Goal: Task Accomplishment & Management: Manage account settings

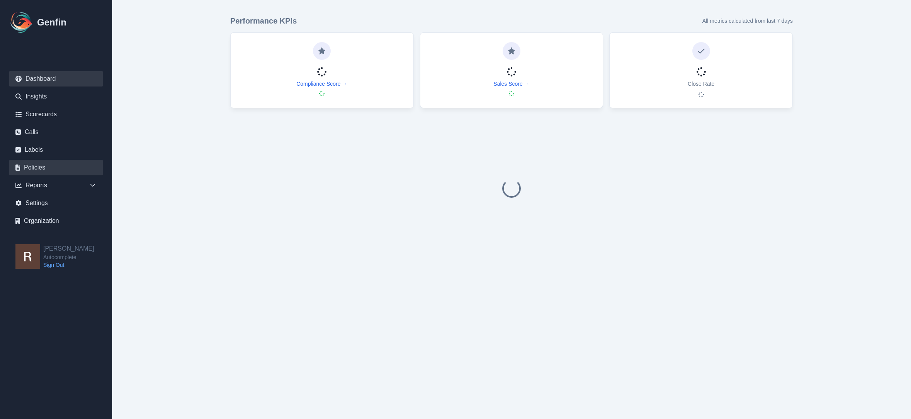
click at [44, 165] on link "Policies" at bounding box center [55, 167] width 93 height 15
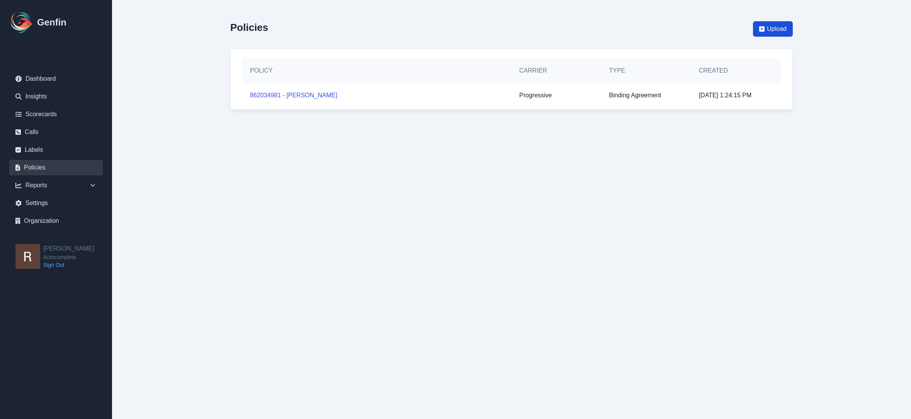
click at [772, 27] on span "Upload" at bounding box center [777, 28] width 20 height 9
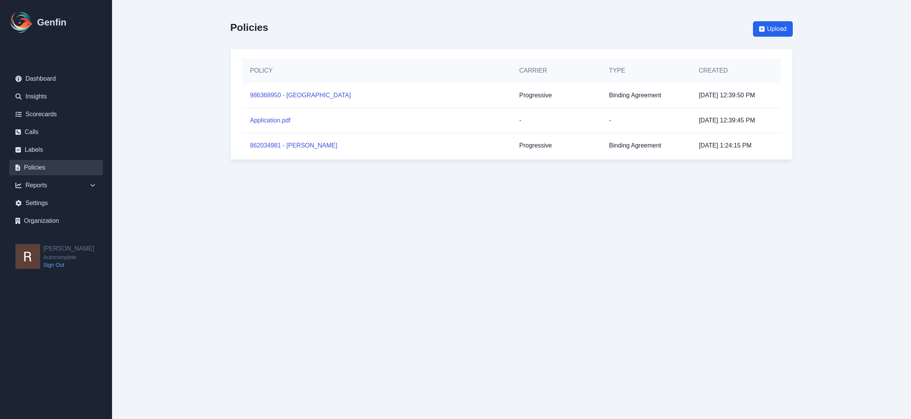
click at [815, 73] on main "Policies Upload Policy Carrier Type Created 986368950 - Salem Abdallat Progress…" at bounding box center [511, 87] width 799 height 175
click at [682, 175] on html "Genfin Dashboard Insights Scorecards Calls Labels Policies Reports Sales Compli…" at bounding box center [455, 87] width 911 height 175
click at [559, 175] on html "Genfin Dashboard Insights Scorecards Calls Labels Policies Reports Sales Compli…" at bounding box center [455, 87] width 911 height 175
click at [539, 175] on html "Genfin Dashboard Insights Scorecards Calls Labels Policies Reports Sales Compli…" at bounding box center [455, 87] width 911 height 175
click at [383, 175] on html "Genfin Dashboard Insights Scorecards Calls Labels Policies Reports Sales Compli…" at bounding box center [455, 87] width 911 height 175
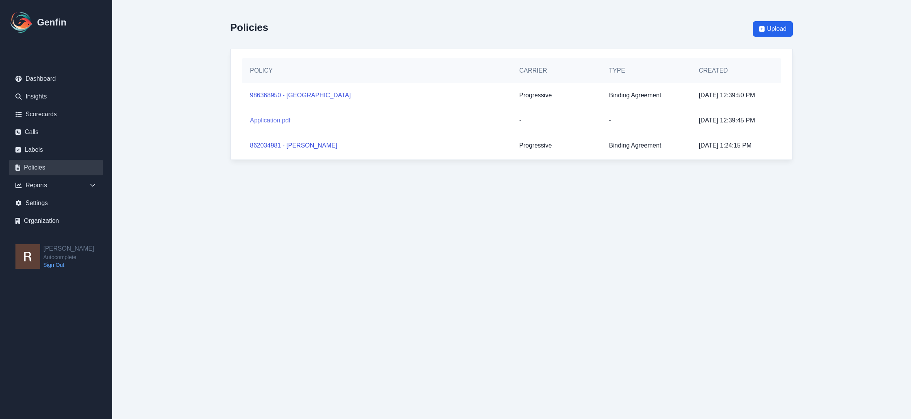
click at [276, 122] on link "Application.pdf" at bounding box center [270, 120] width 41 height 9
click at [287, 95] on link "986368950 - [GEOGRAPHIC_DATA]" at bounding box center [300, 95] width 101 height 9
click at [863, 49] on main "Policies Upload Policy Carrier Type Created 986368950 - Salem Abdallat Progress…" at bounding box center [511, 87] width 799 height 175
click at [767, 27] on span "Upload" at bounding box center [777, 28] width 20 height 9
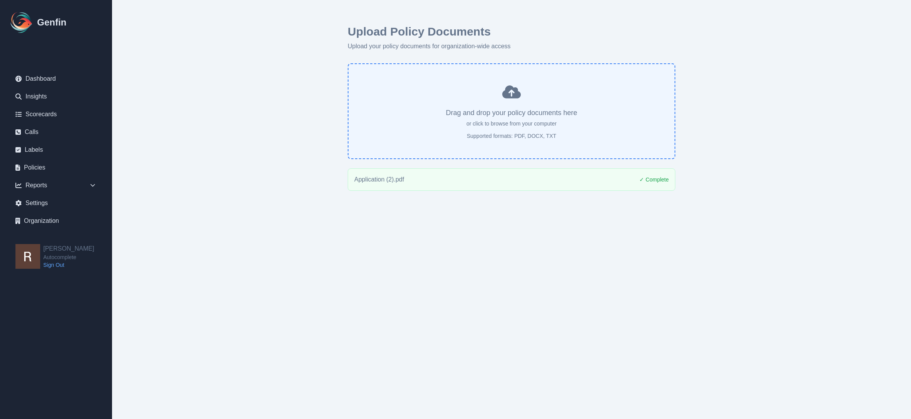
click at [750, 93] on div "Upload Policy Documents Upload your policy documents for organization-wide acce…" at bounding box center [511, 107] width 593 height 215
click at [37, 161] on link "Policies" at bounding box center [55, 167] width 93 height 15
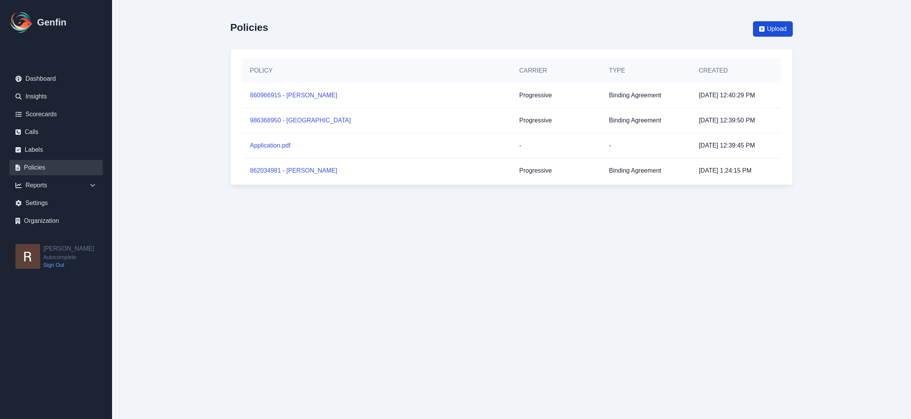
click at [769, 27] on span "Upload" at bounding box center [777, 28] width 20 height 9
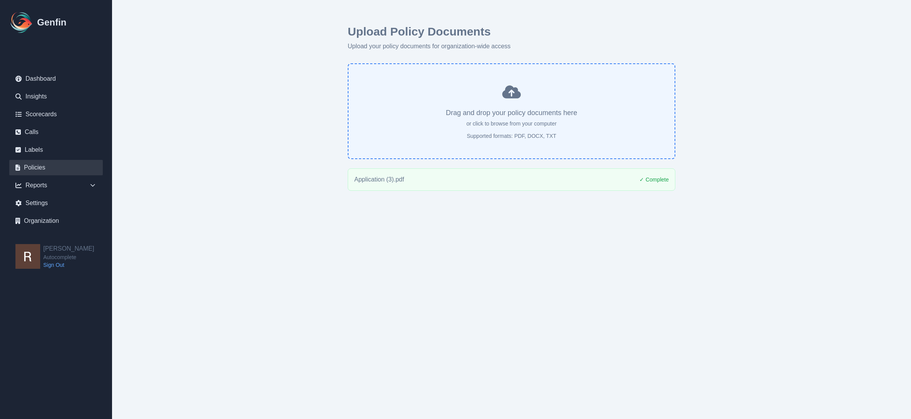
click at [47, 170] on link "Policies" at bounding box center [55, 167] width 93 height 15
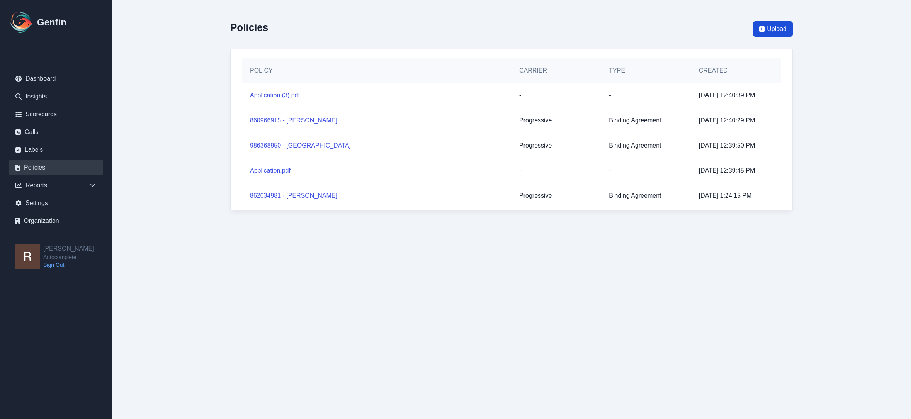
click at [785, 26] on span "Upload" at bounding box center [777, 28] width 20 height 9
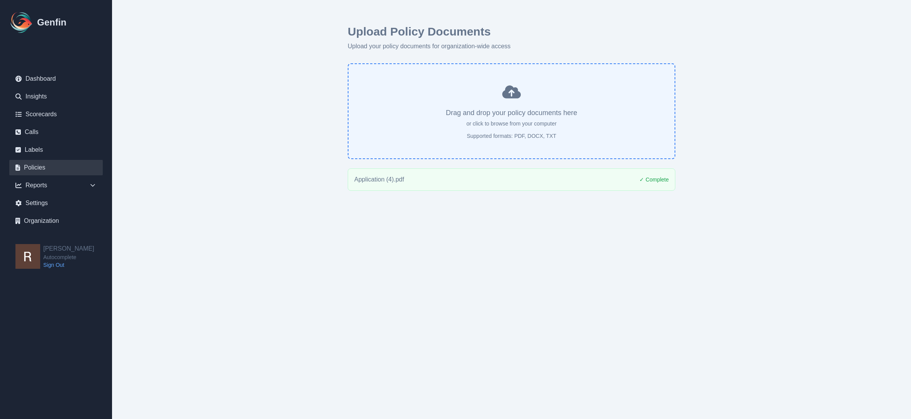
click at [43, 165] on link "Policies" at bounding box center [55, 167] width 93 height 15
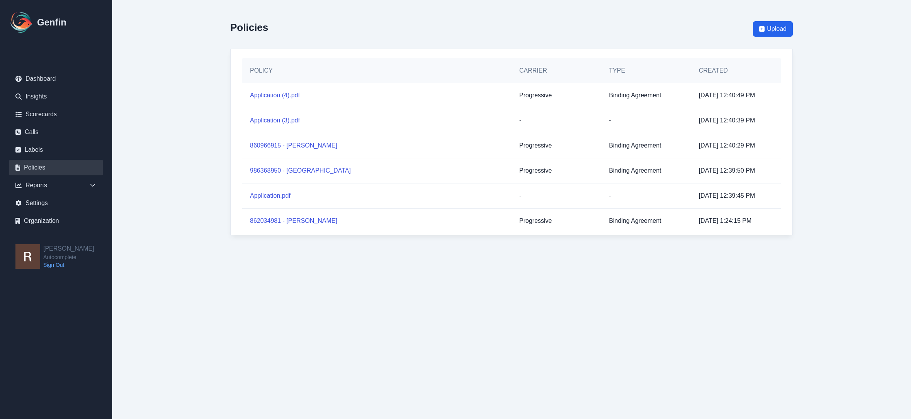
click at [829, 96] on main "Policies Upload Policy Carrier Type Created Application (4).pdf Progressive Bin…" at bounding box center [511, 125] width 799 height 251
click at [831, 69] on main "Policies Upload Policy Carrier Type Created Application (4).pdf Progressive Bin…" at bounding box center [511, 125] width 799 height 251
click at [776, 33] on span "Upload" at bounding box center [777, 28] width 20 height 9
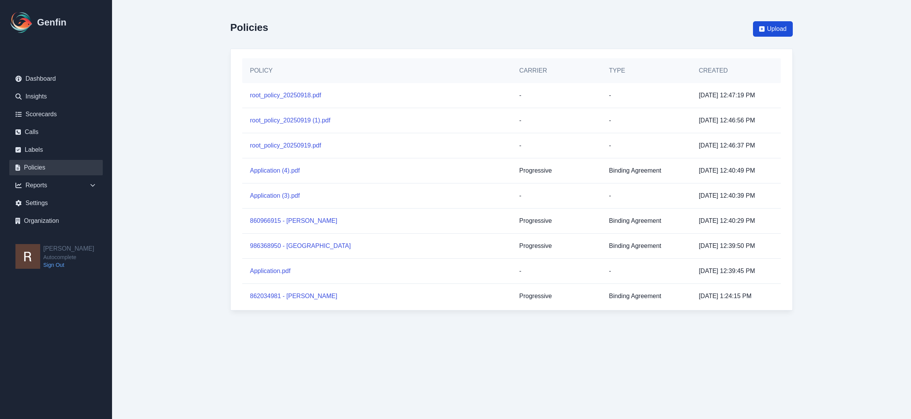
click at [762, 34] on span "Upload" at bounding box center [773, 28] width 40 height 15
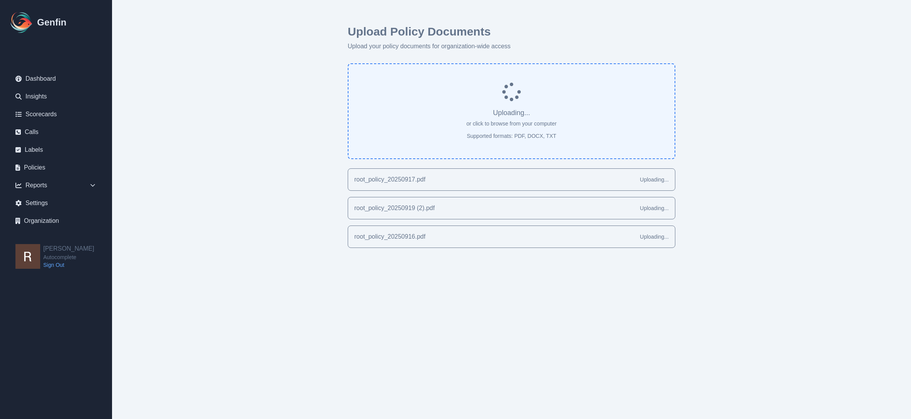
click at [774, 85] on div "Upload Policy Documents Upload your policy documents for organization-wide acce…" at bounding box center [511, 136] width 593 height 273
click at [25, 166] on link "Policies" at bounding box center [55, 167] width 93 height 15
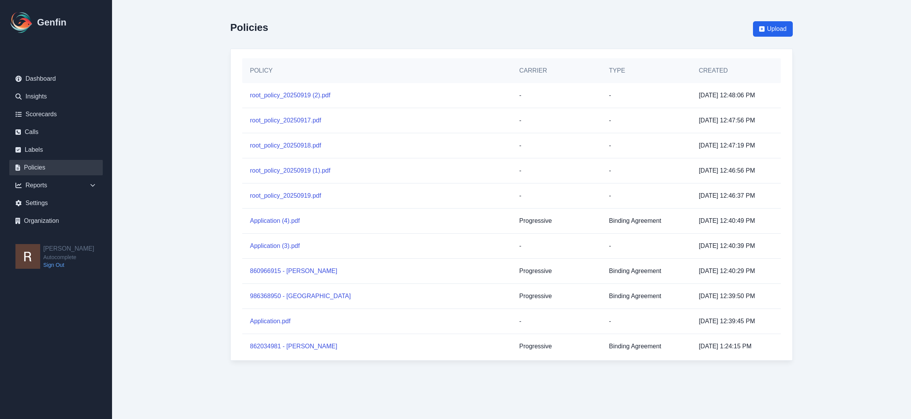
click at [139, 29] on main "Policies Upload Policy Carrier Type Created root_policy_20250919 (2).pdf - - 9/…" at bounding box center [511, 188] width 799 height 376
click at [830, 117] on main "Policies Upload Policy Carrier Type Created root_policy_20250919 (2).pdf - - 9/…" at bounding box center [511, 188] width 799 height 376
click at [197, 153] on main "Policies Upload Policy Carrier Type Created root_policy_20250919 (2).pdf - - 9/…" at bounding box center [511, 188] width 799 height 376
click at [190, 208] on main "Policies Upload Policy Carrier Type Created root_policy_20250919 (2).pdf - - 9/…" at bounding box center [511, 188] width 799 height 376
click at [813, 71] on main "Policies Upload Policy Carrier Type Created root_policy_20250919 (2).pdf - - 9/…" at bounding box center [511, 188] width 799 height 376
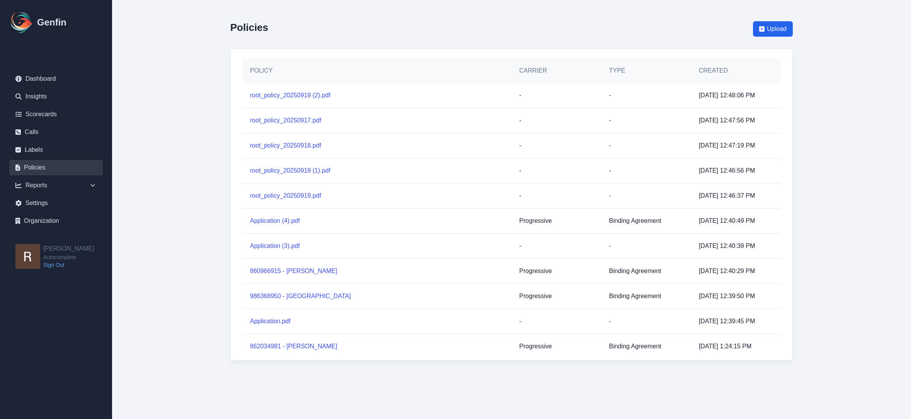
click at [582, 10] on div "Policies Upload Policy Carrier Type Created root_policy_20250919 (2).pdf - - 9/…" at bounding box center [511, 188] width 593 height 376
drag, startPoint x: 882, startPoint y: 114, endPoint x: 864, endPoint y: 138, distance: 30.0
click at [882, 115] on main "Policies Upload Policy Carrier Type Created root_policy_20250919 (2).pdf - - 9/…" at bounding box center [511, 188] width 799 height 376
click at [853, 157] on main "Policies Upload Policy Carrier Type Created root_policy_20250919 (2).pdf - - 9/…" at bounding box center [511, 188] width 799 height 376
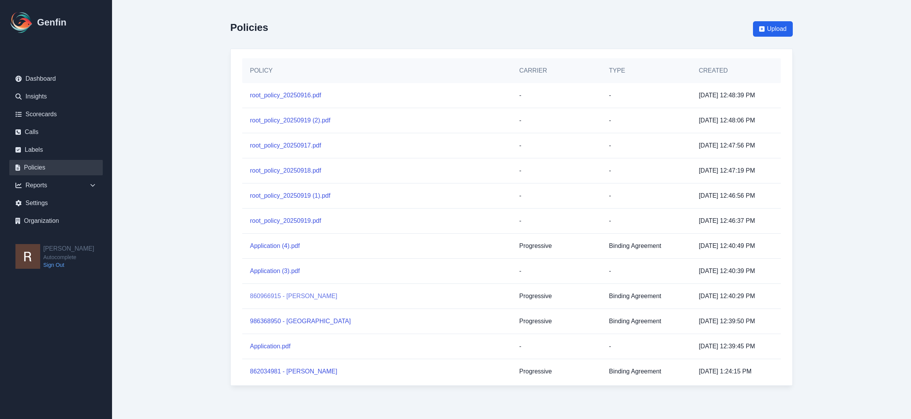
click at [282, 295] on link "860966915 - Ehab Abdelmalek" at bounding box center [293, 296] width 87 height 9
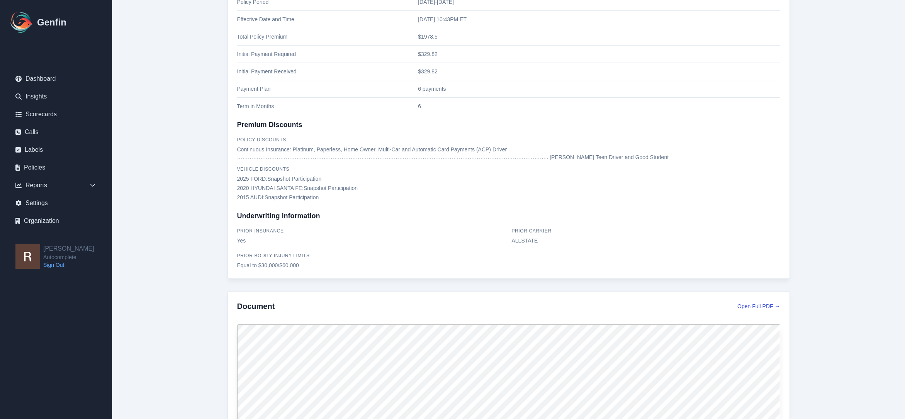
scroll to position [105, 0]
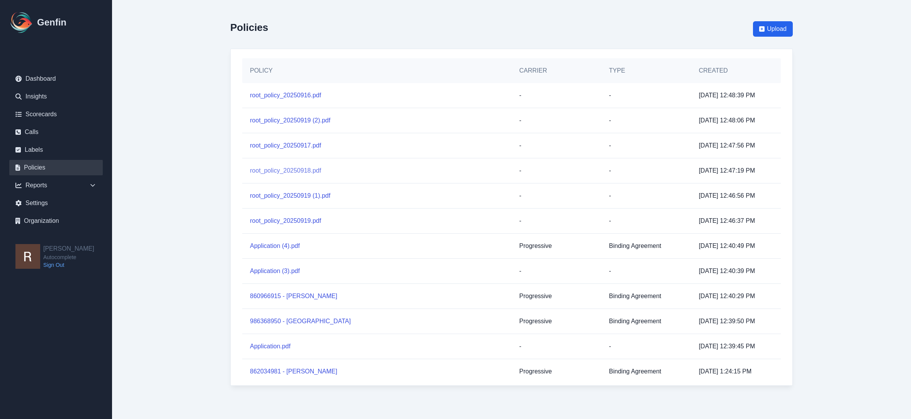
click at [299, 172] on link "root_policy_20250918.pdf" at bounding box center [285, 170] width 71 height 9
click at [273, 172] on link "root_policy_20250918.pdf" at bounding box center [285, 170] width 71 height 9
click at [284, 294] on link "860966915 - Ehab Abdelmalek" at bounding box center [293, 296] width 87 height 9
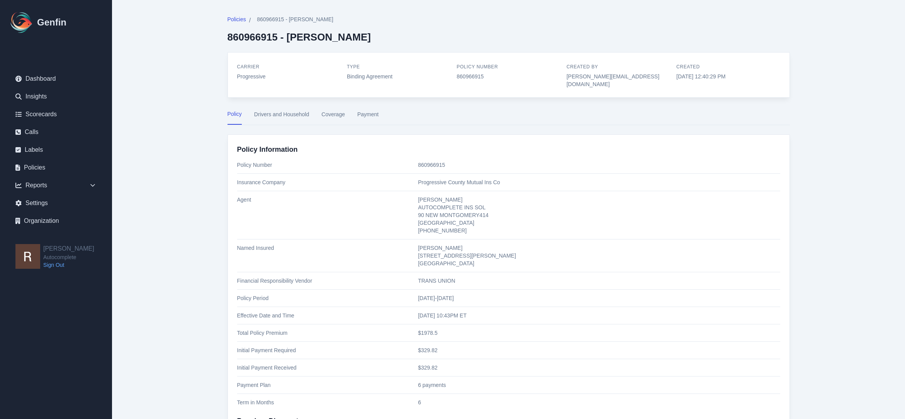
scroll to position [193, 0]
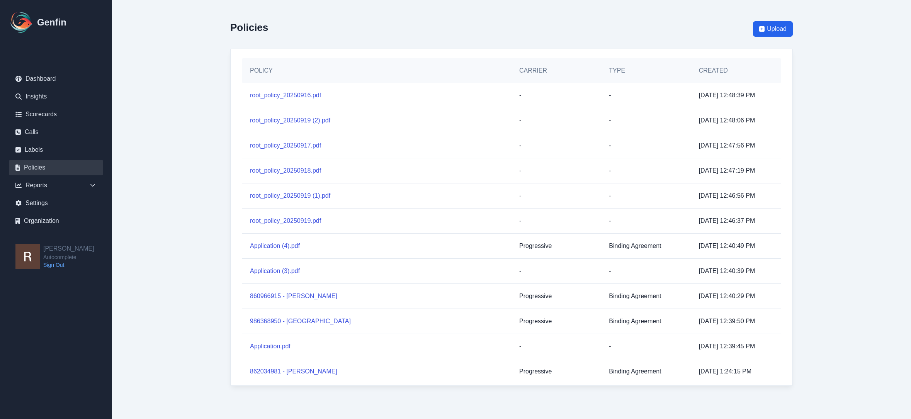
drag, startPoint x: 818, startPoint y: 74, endPoint x: 785, endPoint y: 188, distance: 119.4
click at [817, 80] on main "Policies Upload Policy Carrier Type Created root_policy_20250916.pdf - - 9/19/2…" at bounding box center [511, 200] width 799 height 401
